Goal: Complete application form

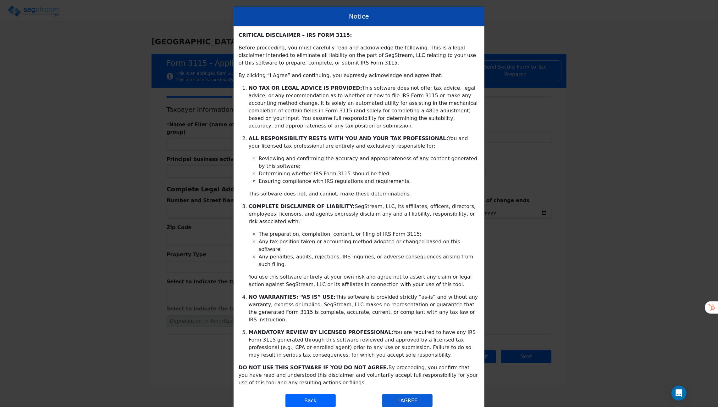
click at [412, 394] on button "I AGREE" at bounding box center [407, 400] width 50 height 13
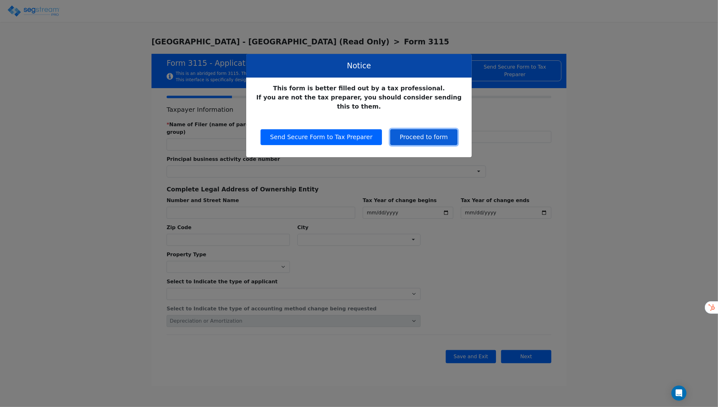
click at [402, 130] on button "Proceed to form" at bounding box center [424, 137] width 67 height 16
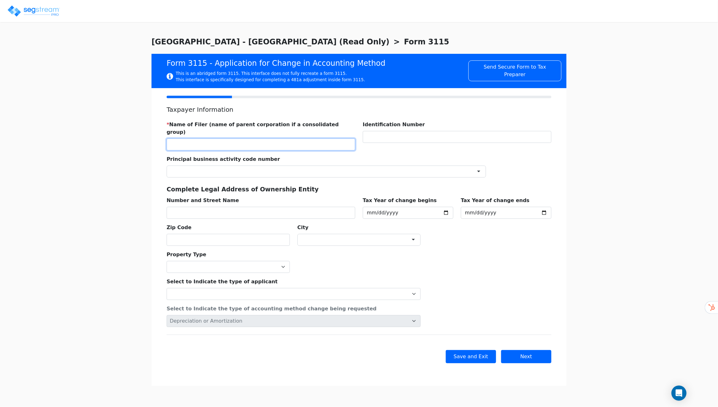
click at [322, 139] on input "text" at bounding box center [261, 144] width 189 height 12
type input "M"
type input "LUX LLC"
type input "123456789"
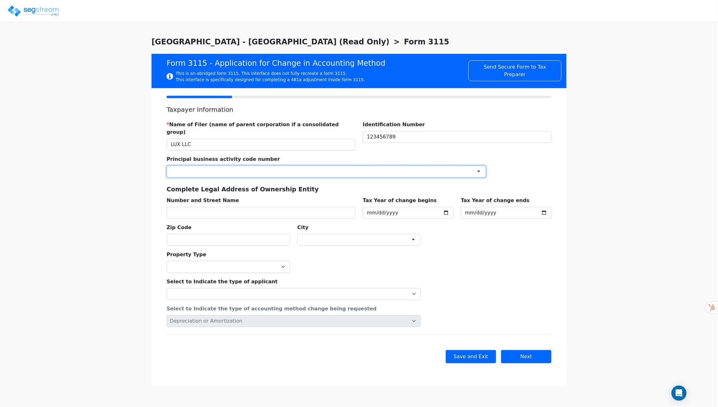
click at [274, 167] on div at bounding box center [327, 171] width 320 height 12
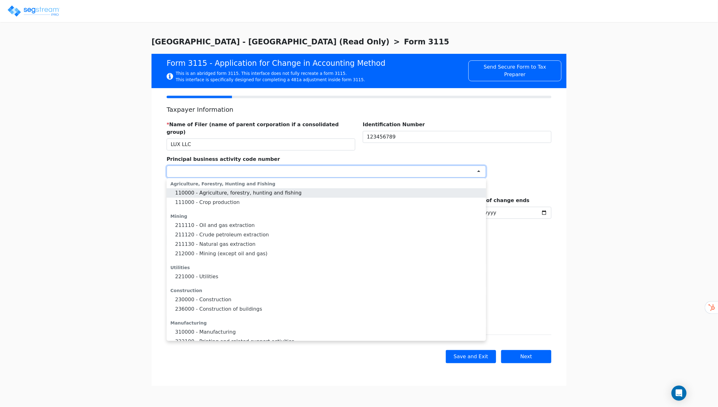
type input "s"
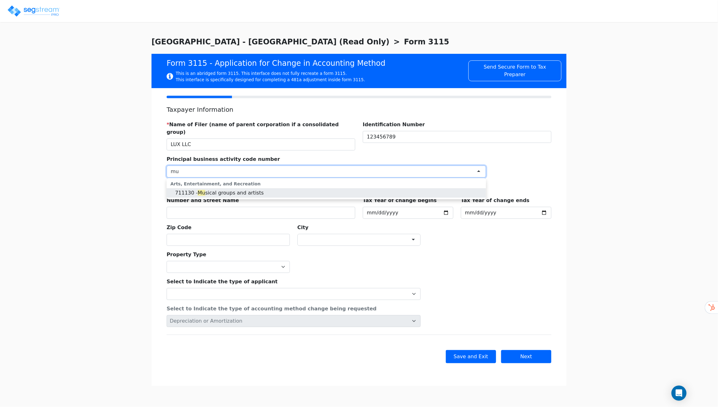
type input "m"
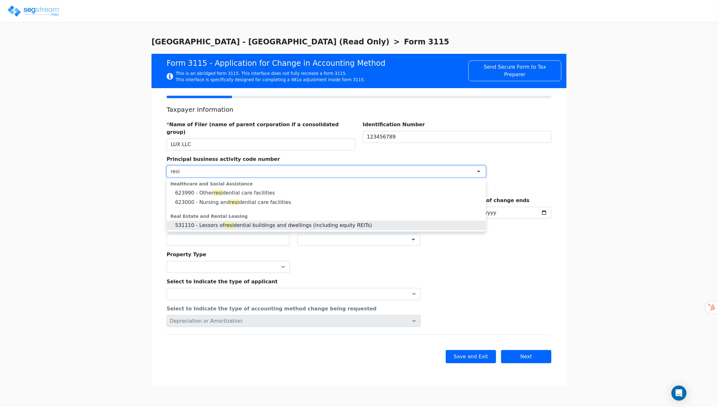
type input "resi"
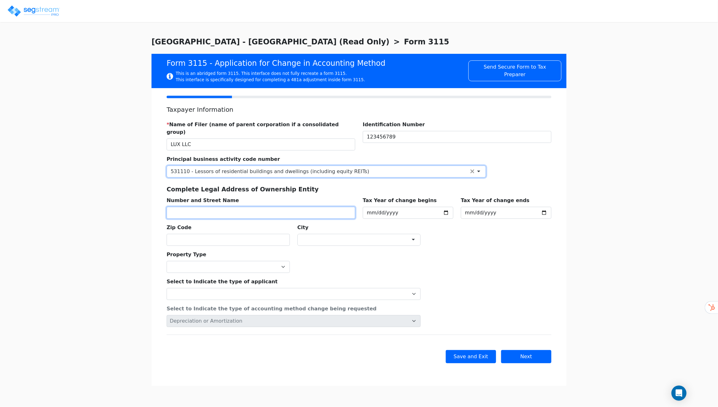
click at [227, 208] on input "text" at bounding box center [261, 213] width 189 height 12
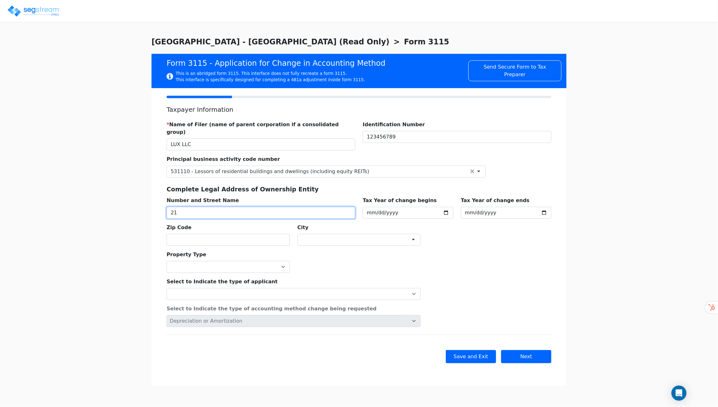
type input "2"
type input "123 MAIN STREET"
click at [228, 234] on input "text" at bounding box center [228, 240] width 123 height 12
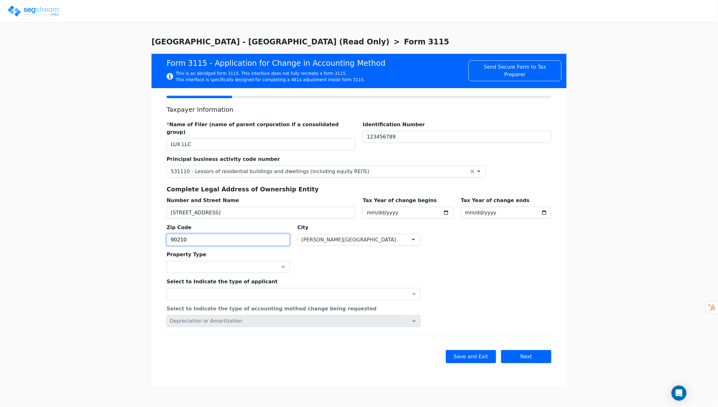
type input "90210"
click at [265, 261] on select "Commercial Residential" at bounding box center [228, 267] width 123 height 12
select select "Residential"
click at [167, 261] on select "Commercial Residential" at bounding box center [228, 267] width 123 height 12
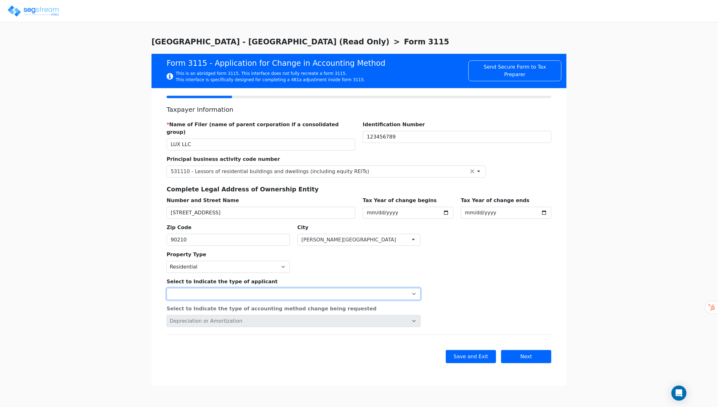
click at [259, 288] on select "Individual Corporation Controlled foreign corporation (Sec. 957) 10/50 corporat…" at bounding box center [294, 294] width 254 height 12
select select "Corporation"
click at [167, 288] on select "Individual Corporation Controlled foreign corporation (Sec. 957) 10/50 corporat…" at bounding box center [294, 294] width 254 height 12
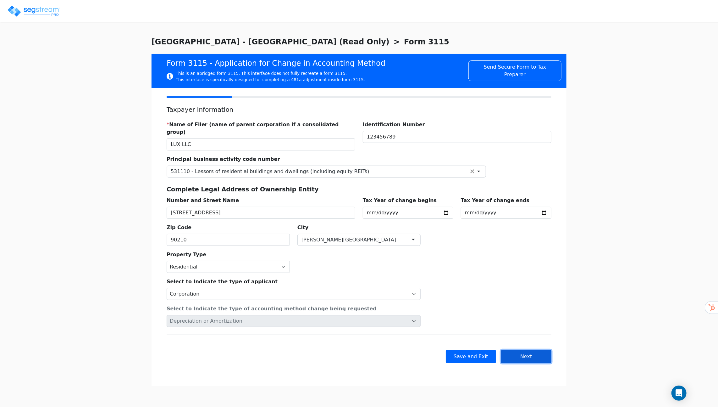
click at [512, 350] on button "Next" at bounding box center [526, 356] width 50 height 13
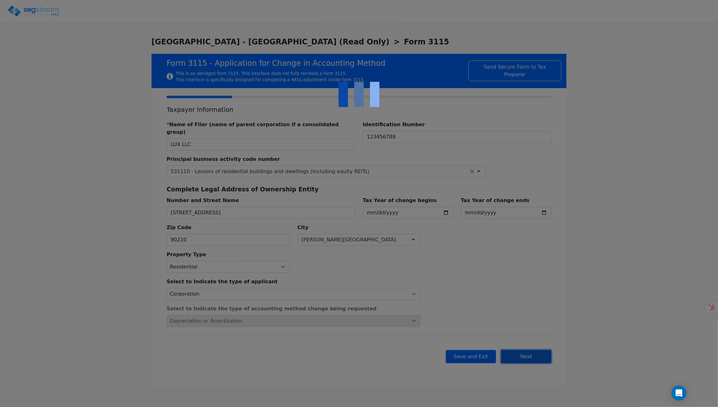
checkbox input "true"
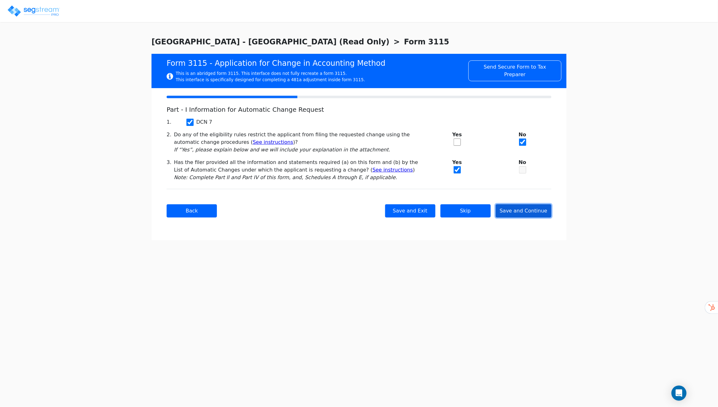
click at [526, 213] on button "Save and Continue" at bounding box center [524, 210] width 56 height 13
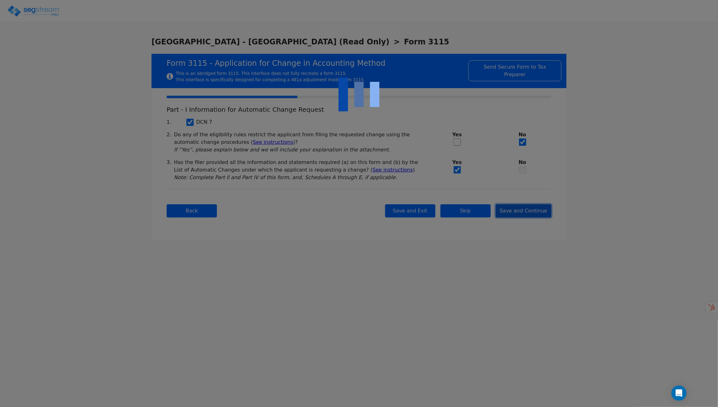
checkbox input "true"
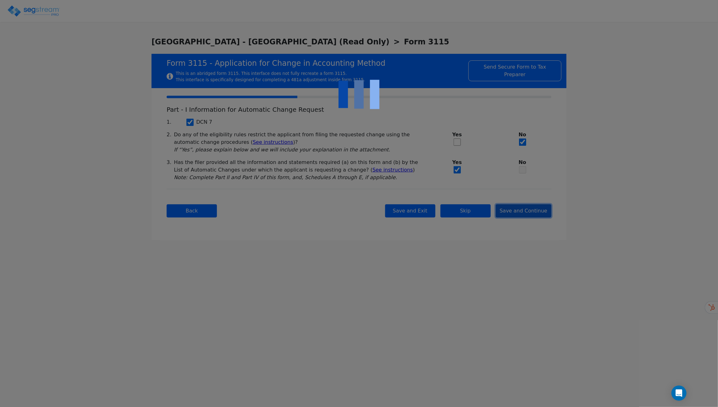
checkbox input "true"
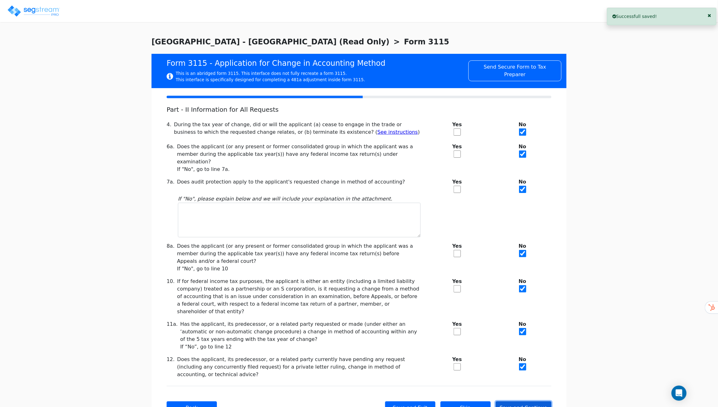
scroll to position [14, 0]
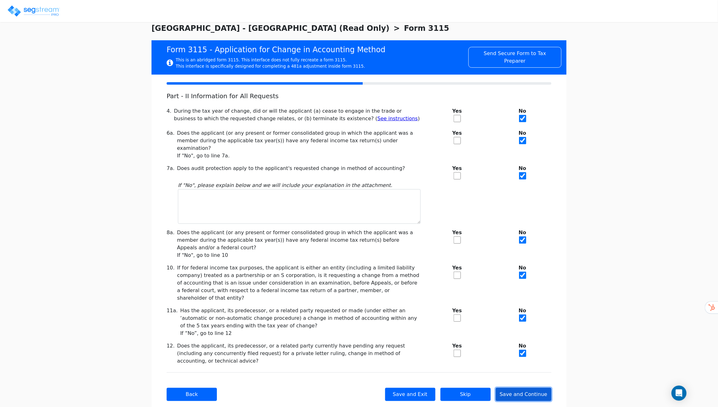
click at [535, 387] on button "Save and Continue" at bounding box center [524, 393] width 56 height 13
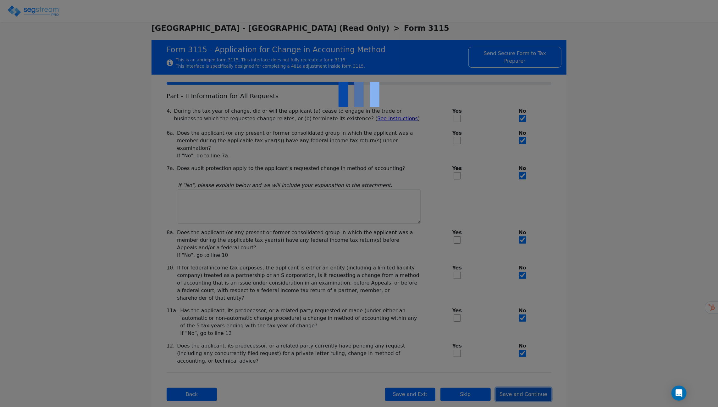
checkbox input "true"
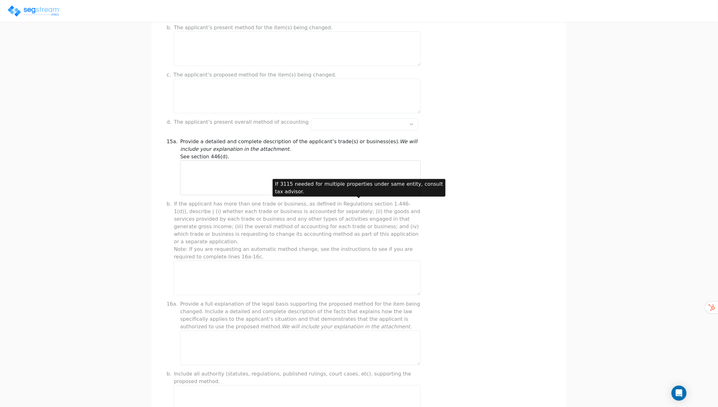
scroll to position [185, 0]
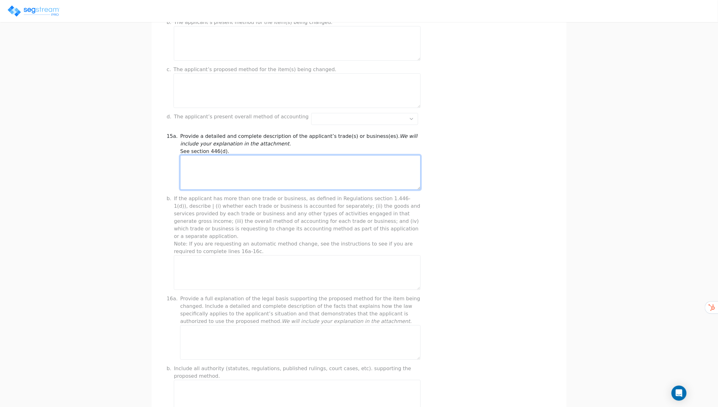
click at [280, 167] on textarea at bounding box center [300, 172] width 241 height 35
type textarea "t"
type textarea "s"
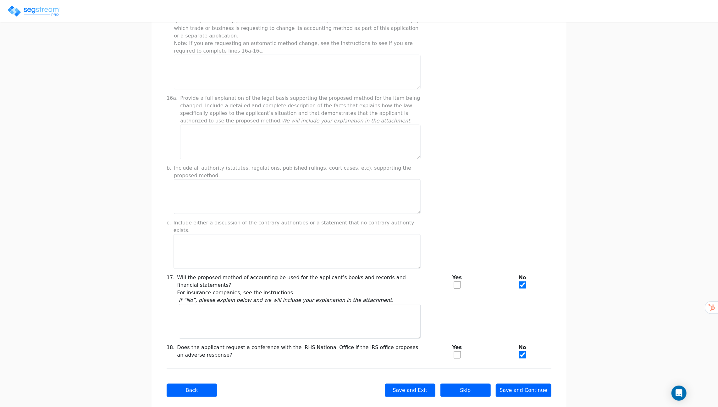
scroll to position [386, 0]
type textarea "This is a multi-family complex... this explanation is given by the user"
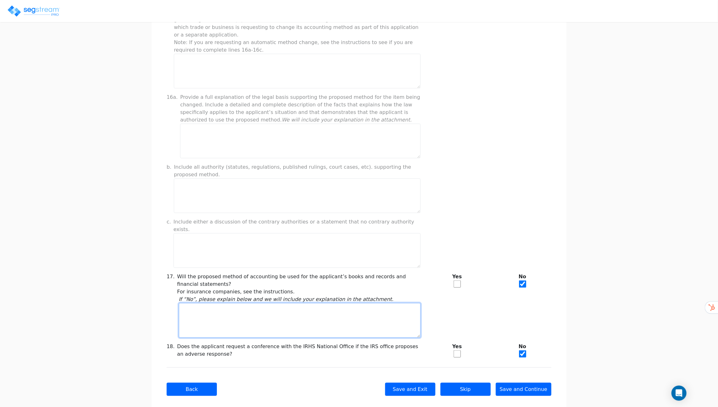
click at [279, 321] on textarea at bounding box center [300, 320] width 242 height 35
click at [455, 280] on input "checkbox" at bounding box center [457, 283] width 7 height 7
checkbox input "true"
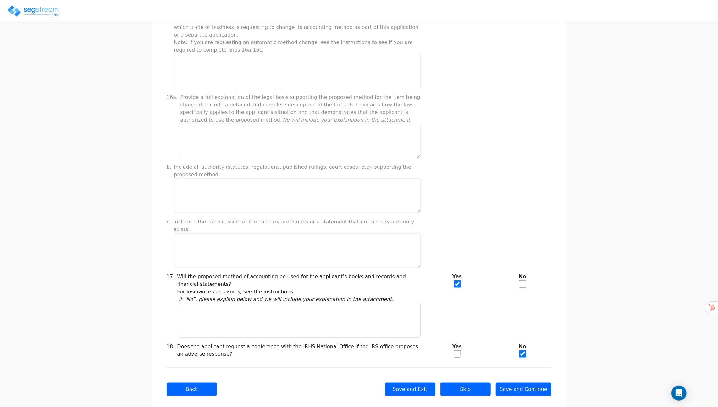
checkbox input "false"
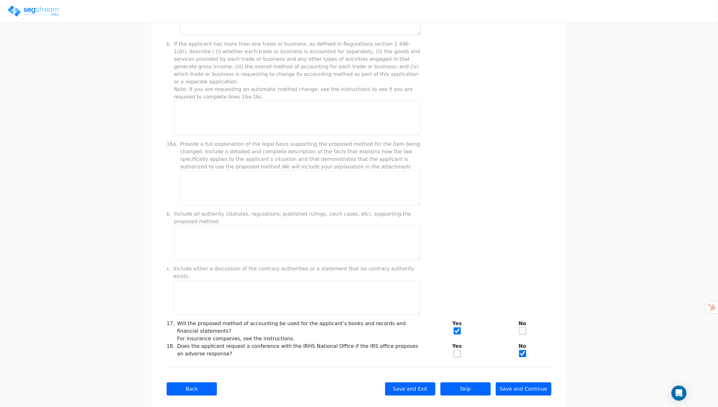
drag, startPoint x: 211, startPoint y: 335, endPoint x: 226, endPoint y: 347, distance: 19.5
click at [226, 347] on div "Does the applicant request a conference with the IRHS National Office if the IR…" at bounding box center [299, 350] width 244 height 17
drag, startPoint x: 177, startPoint y: 337, endPoint x: 221, endPoint y: 347, distance: 45.2
click at [221, 347] on div "Does the applicant request a conference with the IRHS National Office if the IR…" at bounding box center [299, 350] width 244 height 17
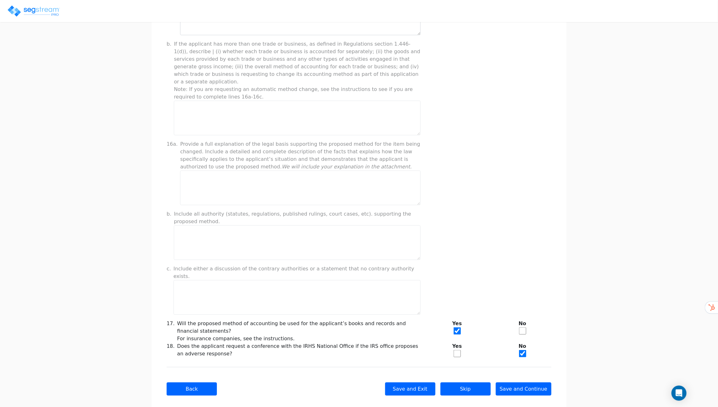
click at [221, 347] on div "Does the applicant request a conference with the IRHS National Office if the IR…" at bounding box center [299, 350] width 244 height 17
click at [524, 382] on button "Save and Continue" at bounding box center [524, 388] width 56 height 13
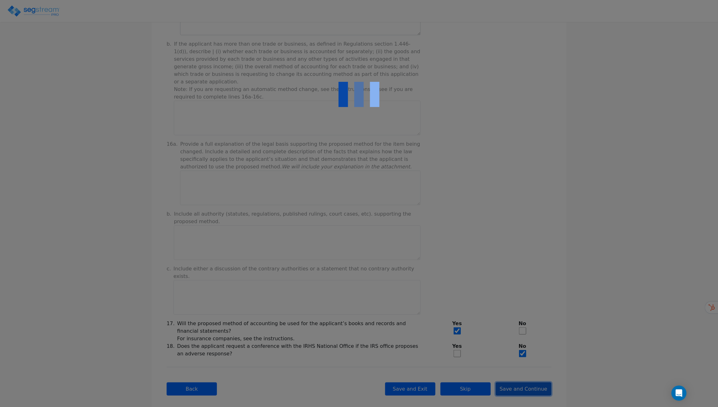
type input "-1,250,696.93"
checkbox input "true"
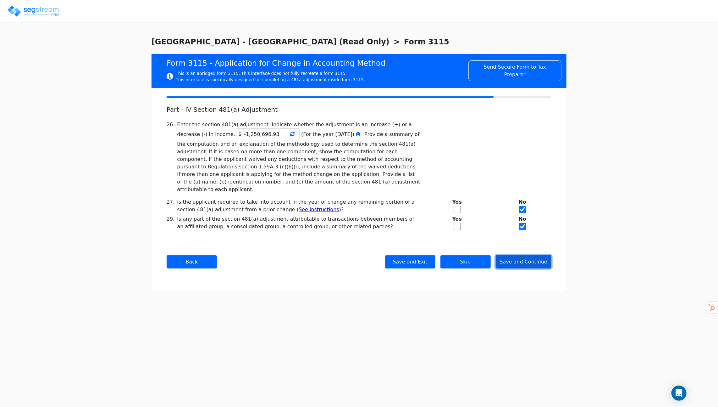
scroll to position [0, 0]
click at [514, 255] on button "Save and Continue" at bounding box center [524, 261] width 56 height 13
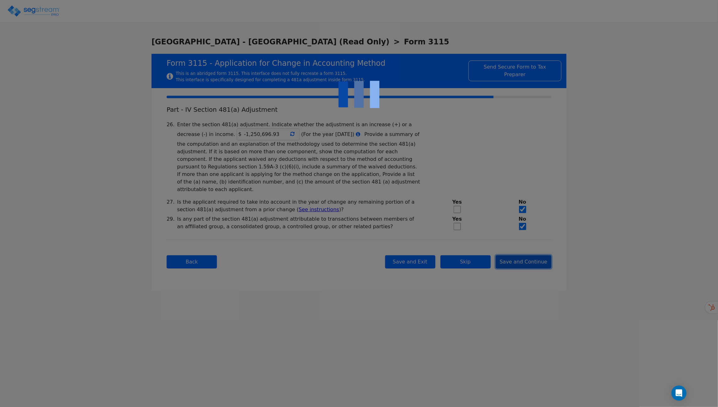
checkbox input "true"
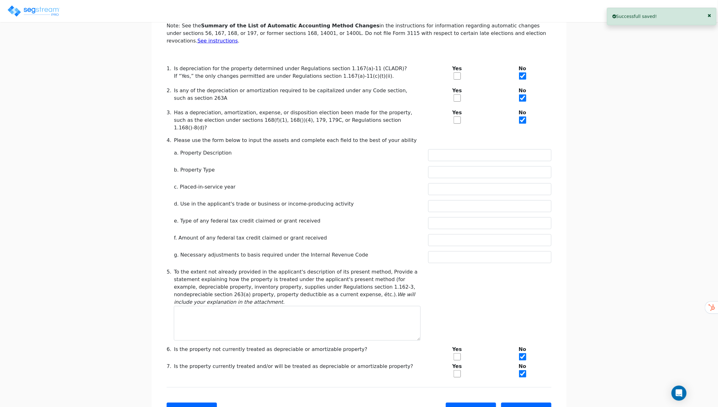
scroll to position [138, 0]
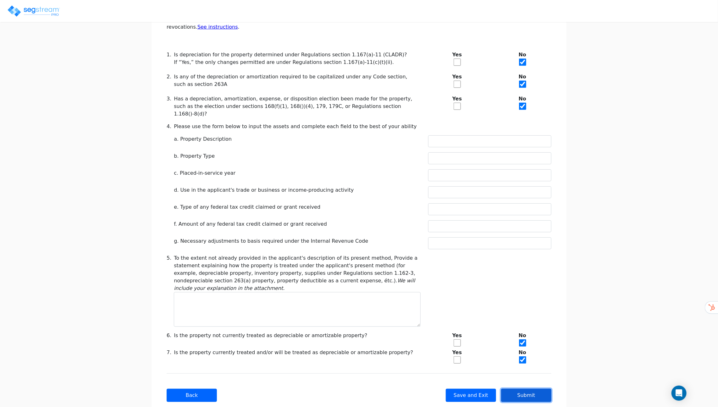
click at [529, 388] on button "Submit" at bounding box center [526, 394] width 50 height 13
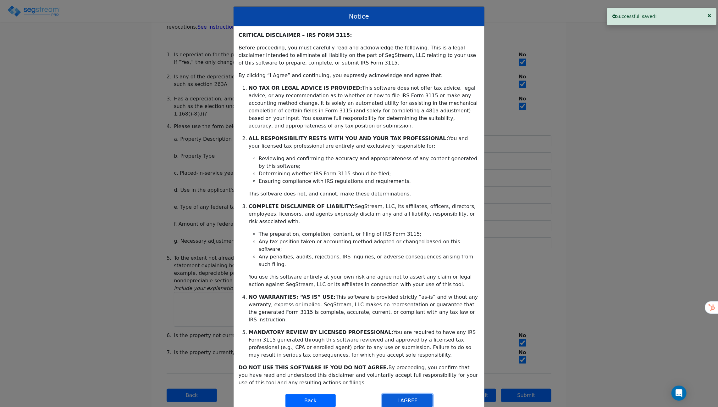
click at [408, 394] on button "I AGREE" at bounding box center [407, 400] width 50 height 13
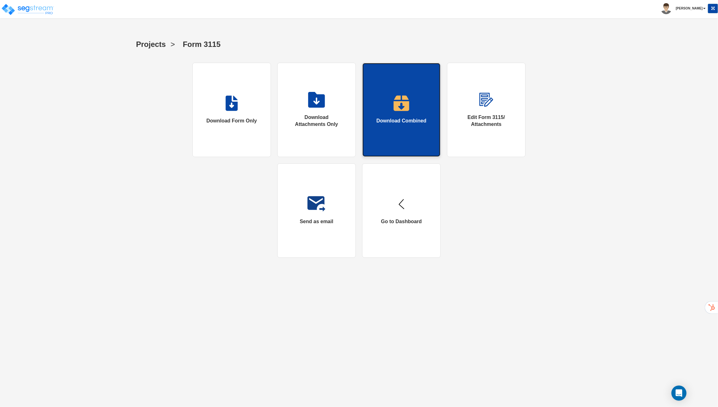
click at [400, 132] on link "Download Combined" at bounding box center [401, 110] width 79 height 94
